Goal: Transaction & Acquisition: Purchase product/service

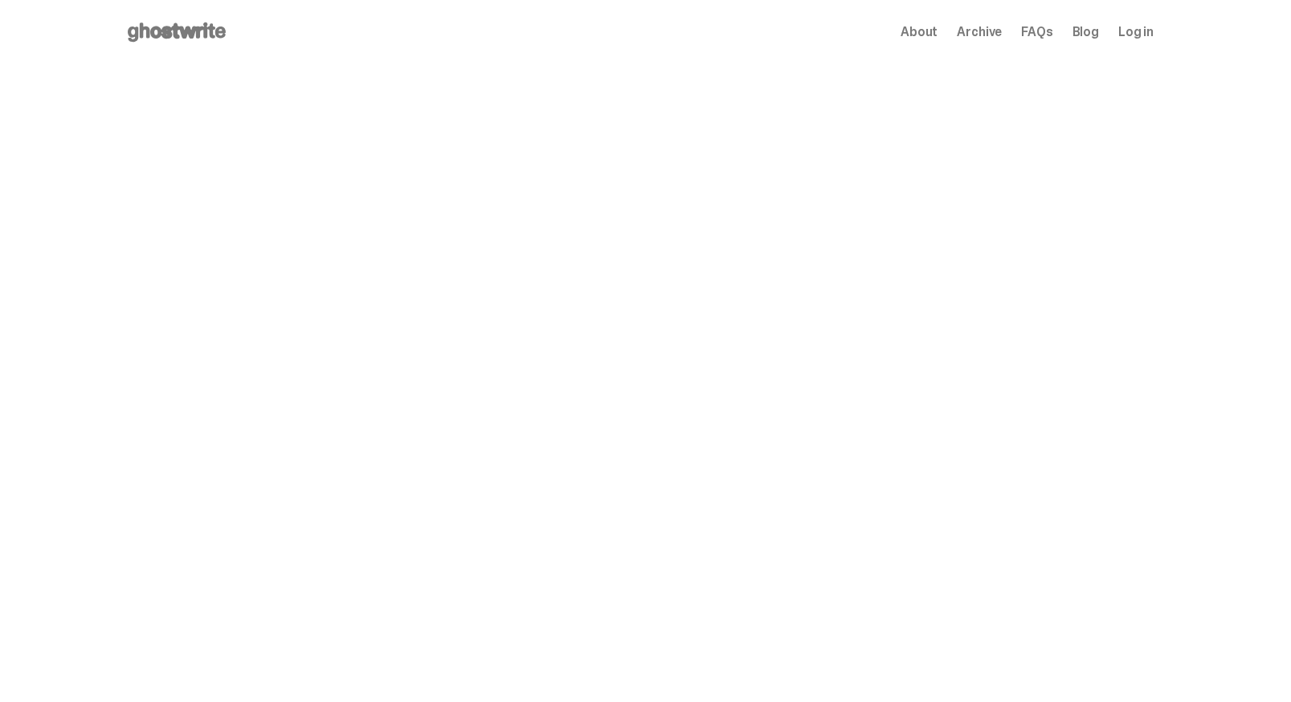
drag, startPoint x: 987, startPoint y: 18, endPoint x: 988, endPoint y: 27, distance: 9.8
click at [987, 18] on div "Open main menu Home About Archive FAQs Blog Log in About Archive FAQs Blog Log …" at bounding box center [639, 32] width 1029 height 64
click at [989, 32] on span "Archive" at bounding box center [979, 32] width 45 height 13
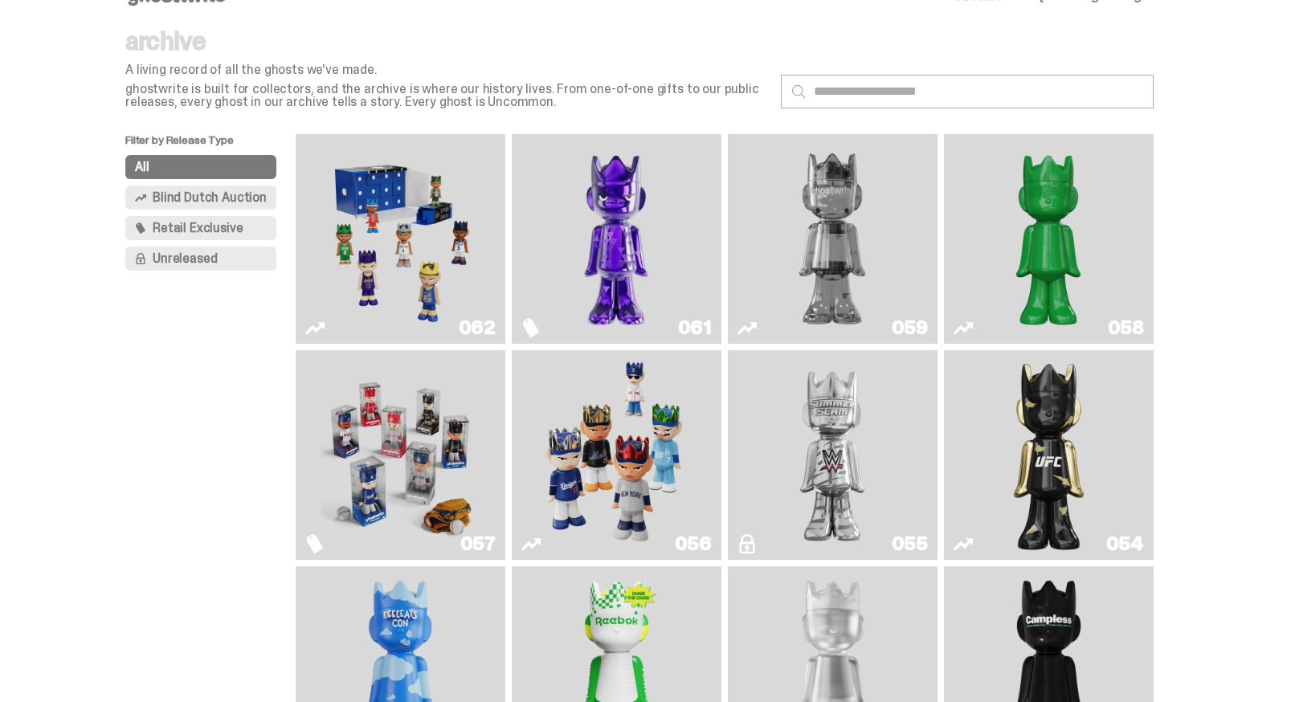
scroll to position [39, 0]
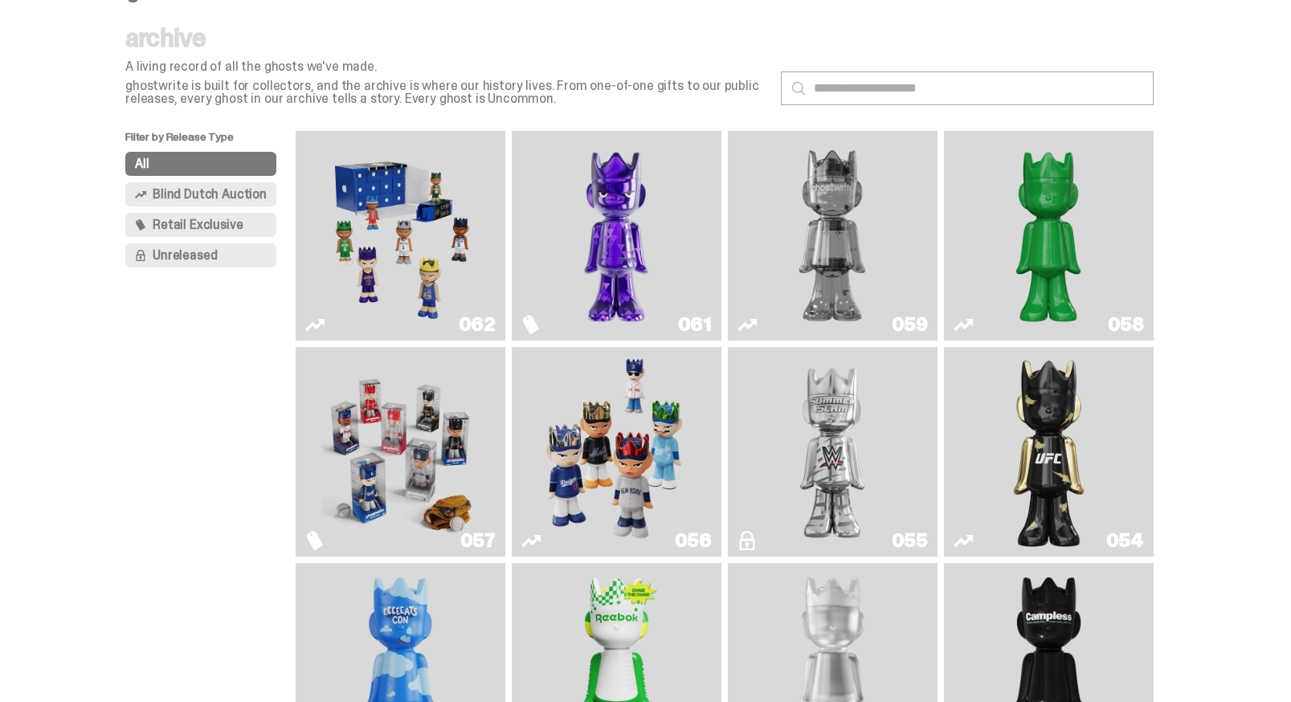
click at [831, 264] on img "Two" at bounding box center [832, 235] width 157 height 197
